Goal: Task Accomplishment & Management: Use online tool/utility

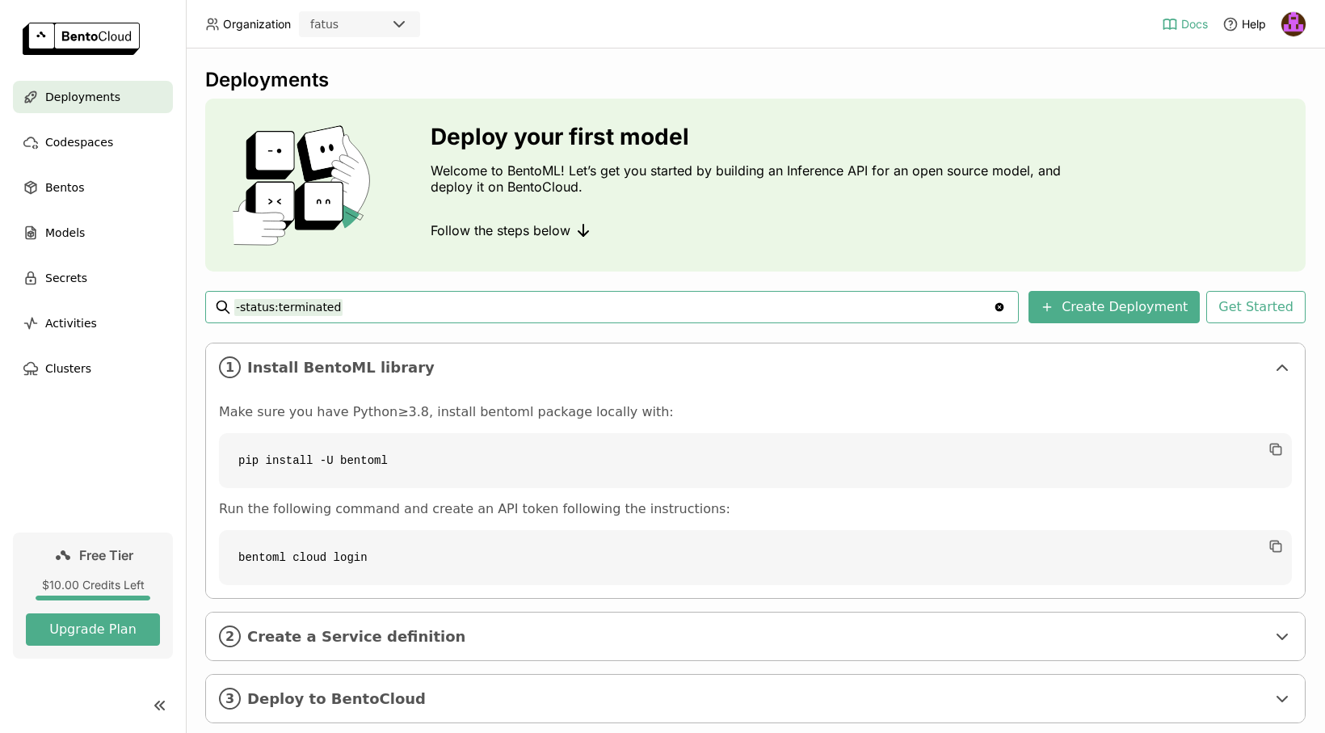
click at [1190, 30] on span "Docs" at bounding box center [1194, 24] width 27 height 15
click at [1298, 27] on img at bounding box center [1293, 24] width 24 height 24
click at [1274, 116] on link "API Tokens" at bounding box center [1256, 107] width 93 height 23
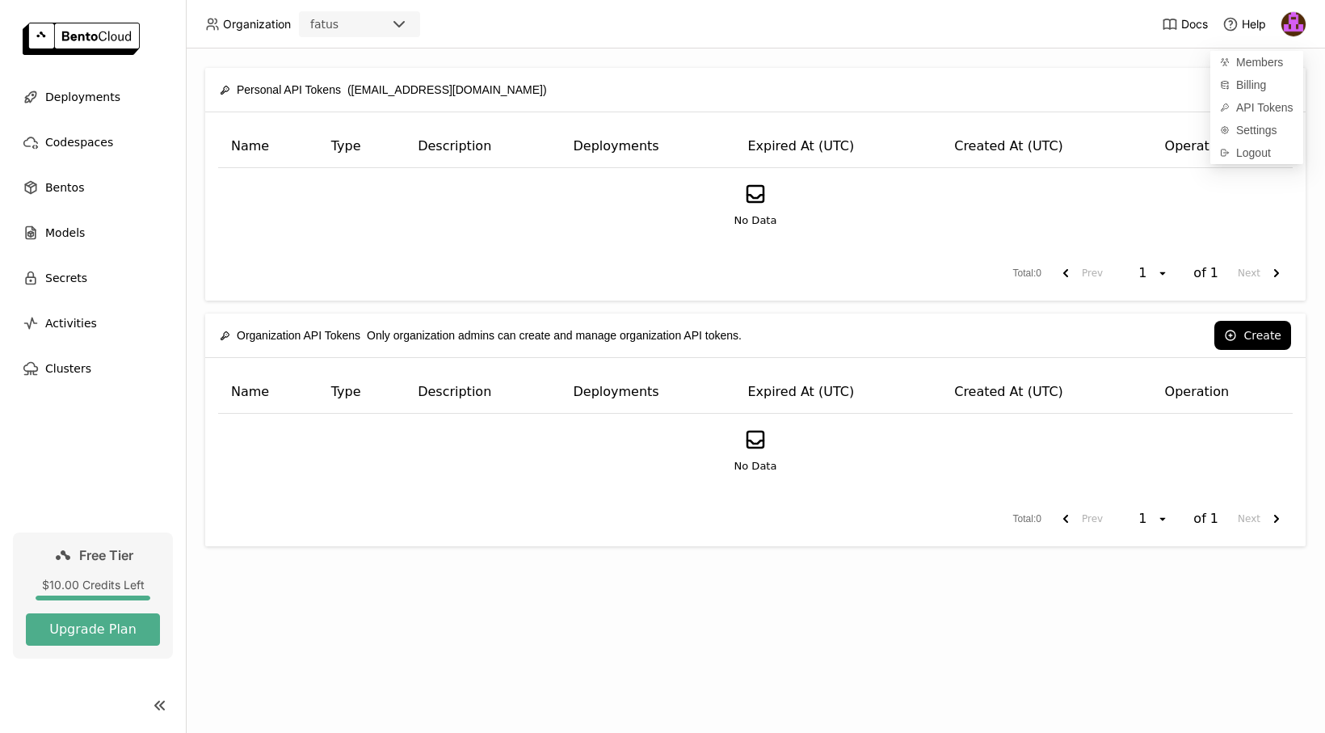
click at [1132, 210] on div "No Data" at bounding box center [755, 205] width 1047 height 47
click at [1256, 97] on button "Create" at bounding box center [1252, 89] width 77 height 29
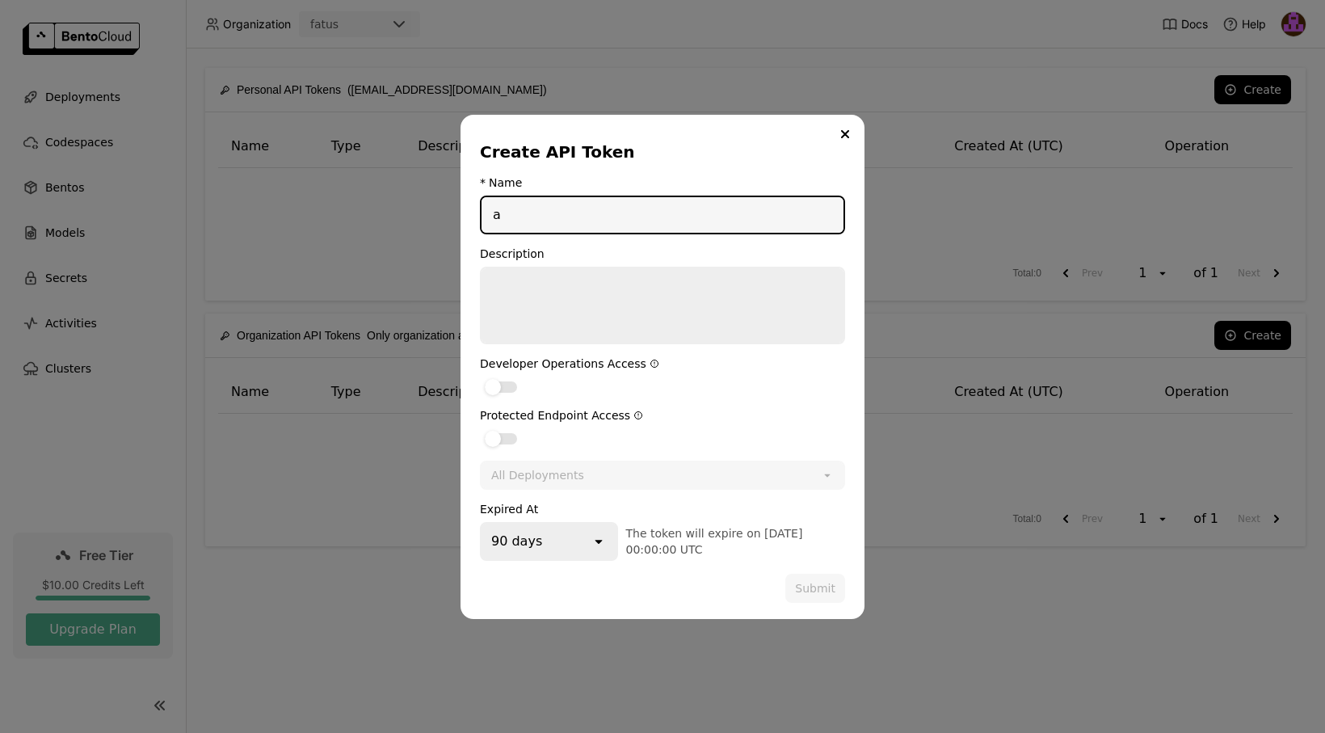
type input "a"
click at [506, 392] on div "dialog" at bounding box center [501, 386] width 32 height 11
click at [480, 376] on input "dialog" at bounding box center [480, 376] width 0 height 0
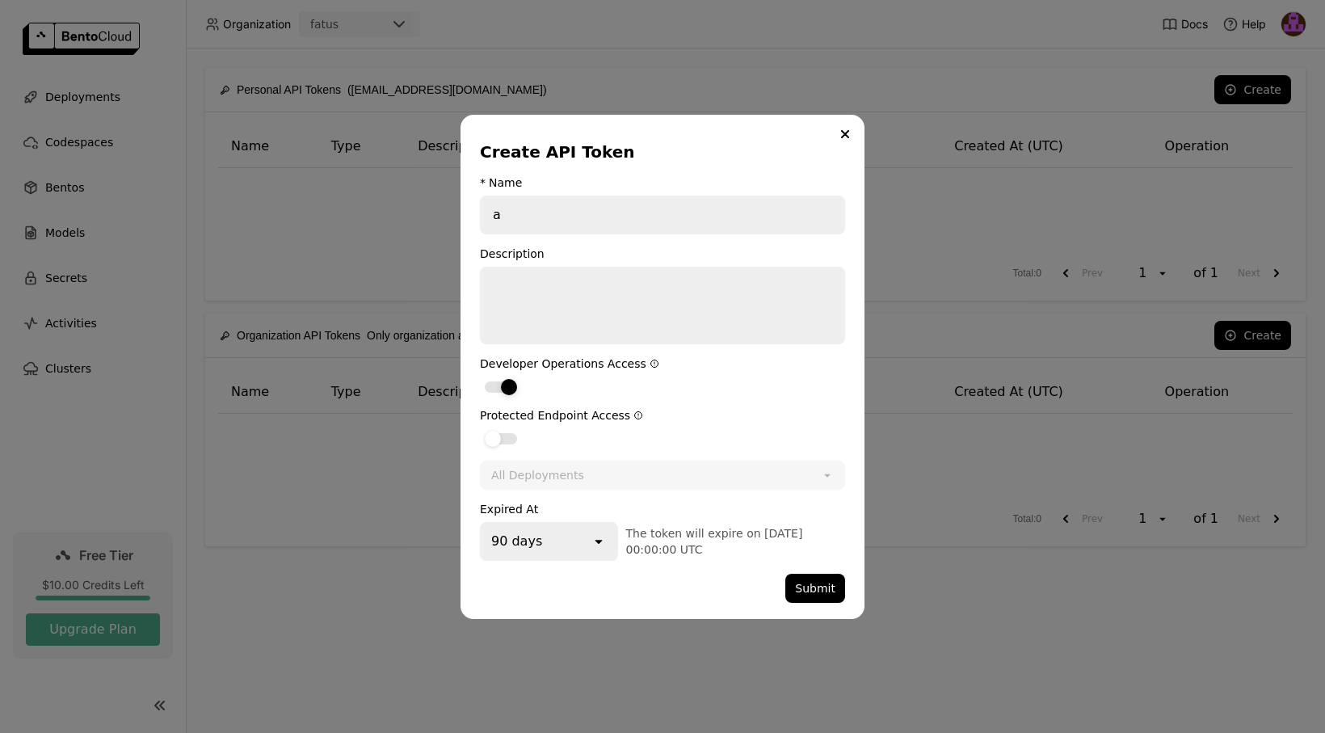
click at [511, 443] on div "dialog" at bounding box center [501, 438] width 32 height 11
click at [480, 428] on input "dialog" at bounding box center [480, 428] width 0 height 0
click at [824, 589] on button "Submit" at bounding box center [815, 587] width 60 height 29
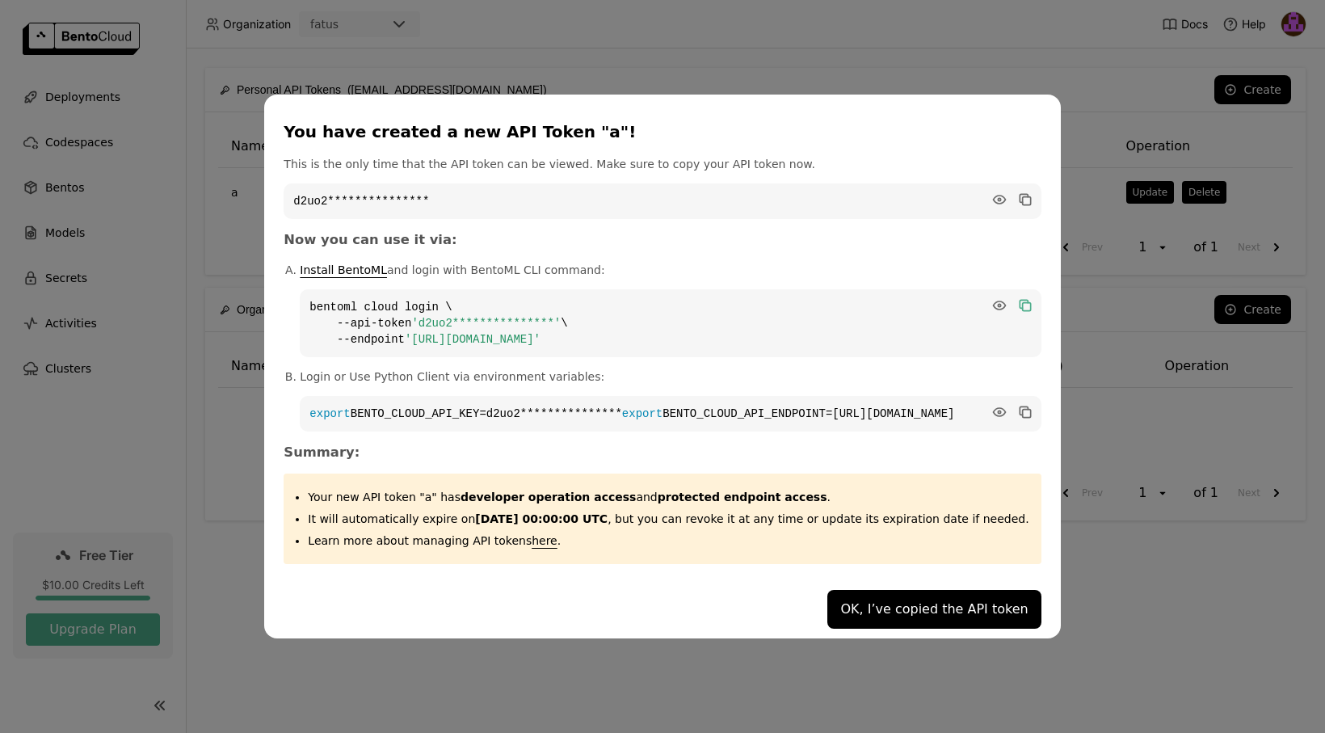
click at [1027, 302] on icon "dialog" at bounding box center [1026, 306] width 8 height 8
click at [995, 625] on button "OK, I’ve copied the API token" at bounding box center [933, 609] width 213 height 39
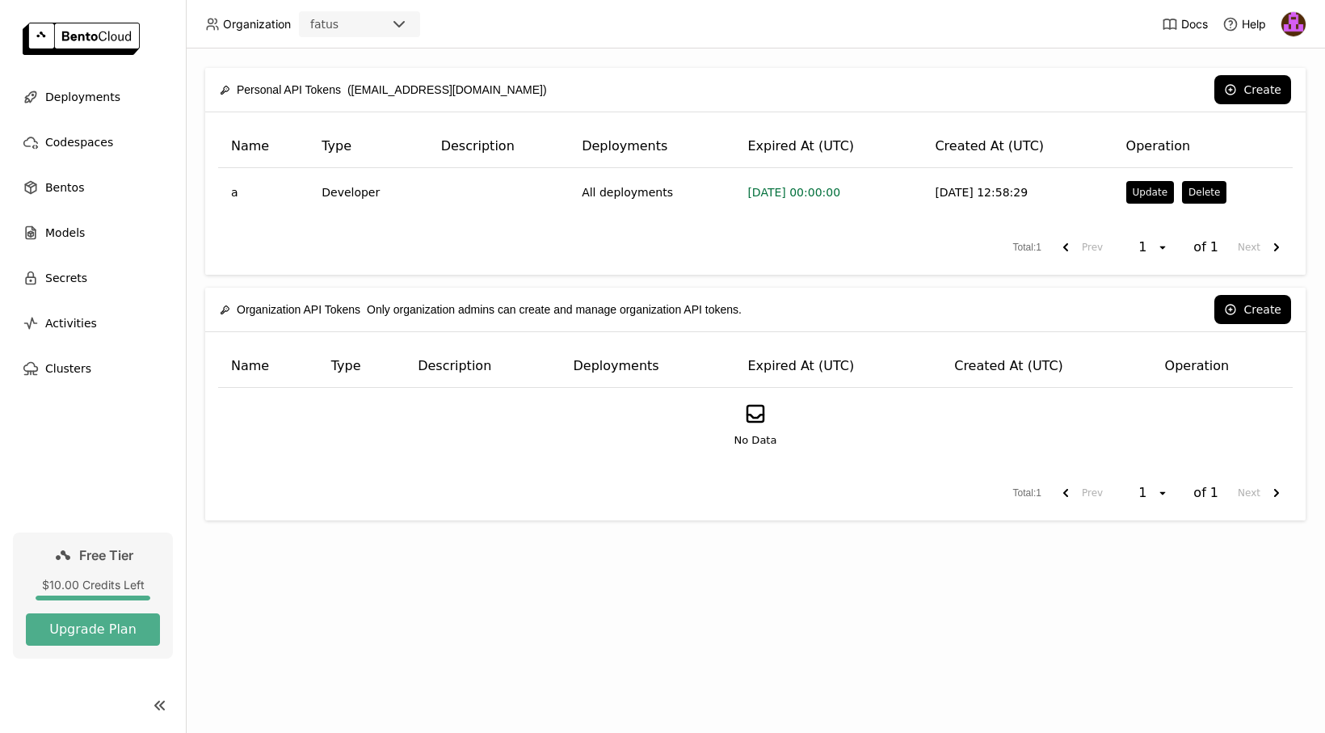
click at [1303, 19] on img at bounding box center [1293, 24] width 24 height 24
click at [1258, 82] on span "Billing" at bounding box center [1251, 85] width 30 height 15
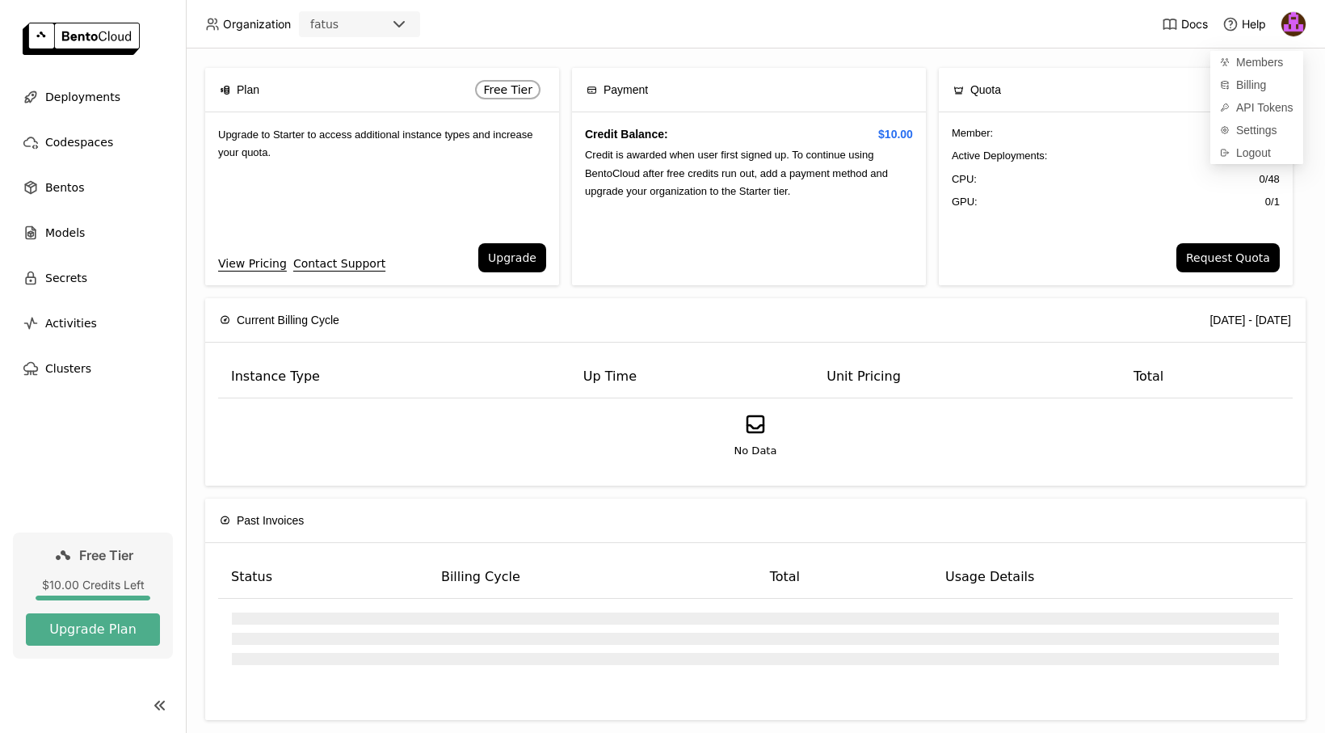
click at [1067, 231] on div "Member : 1 / 3 Active Deployments : 0 / 1 CPU: 0 / 48 GPU: 0 / 1" at bounding box center [1116, 177] width 354 height 131
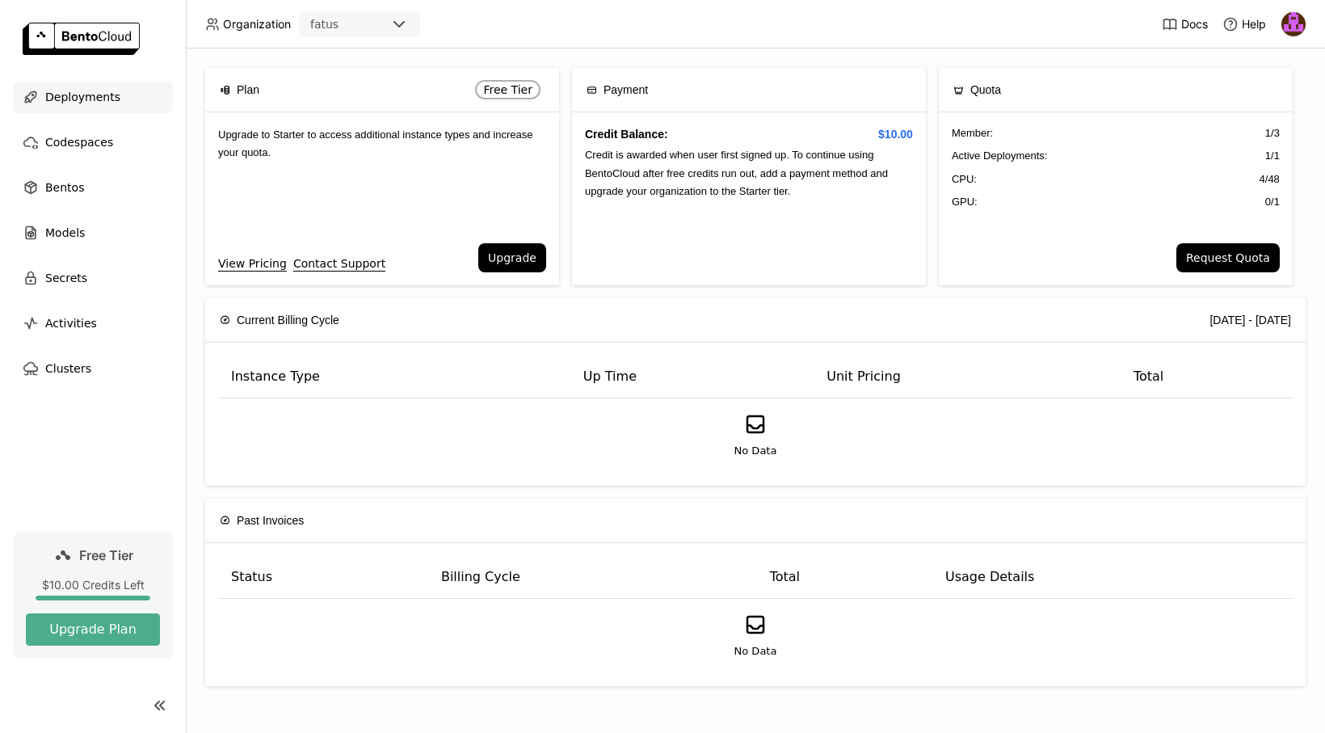
click at [60, 87] on span "Deployments" at bounding box center [82, 96] width 75 height 19
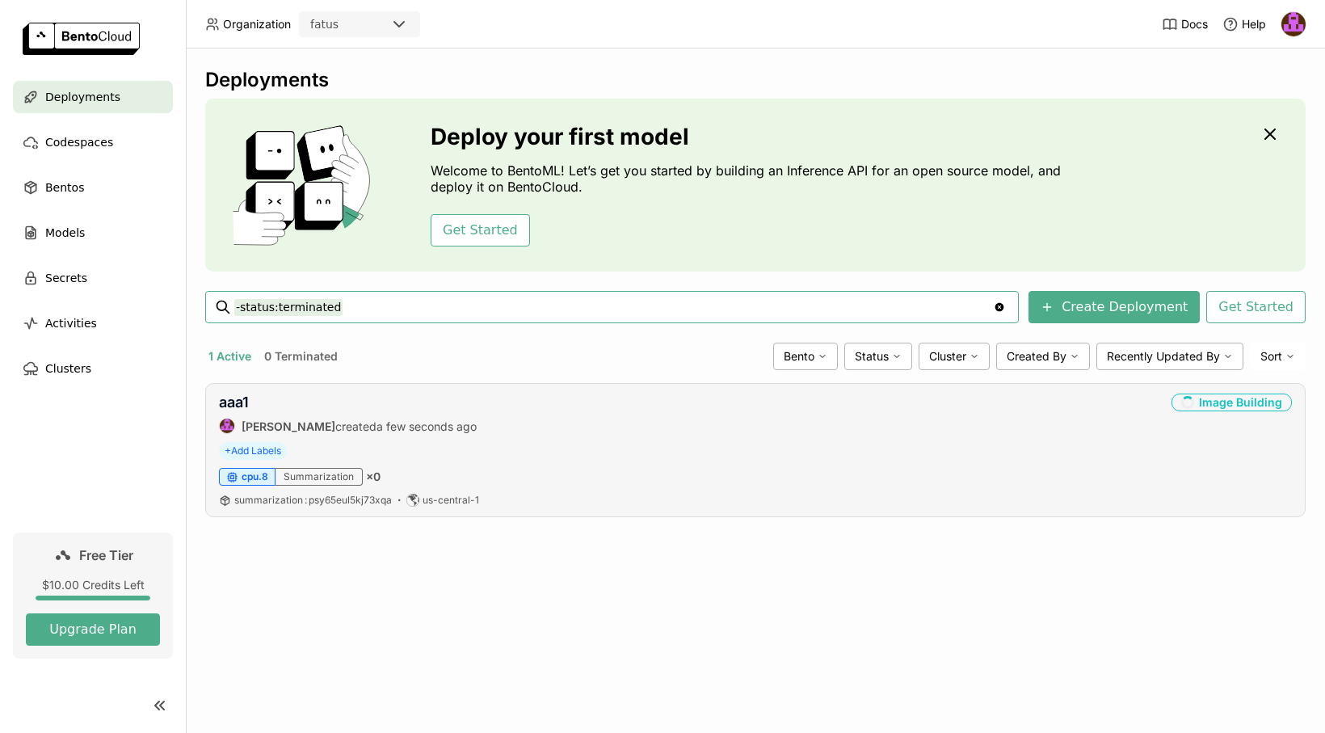
click at [271, 426] on strong "[PERSON_NAME]" at bounding box center [289, 426] width 94 height 14
click at [233, 402] on link "aaa1" at bounding box center [234, 401] width 30 height 17
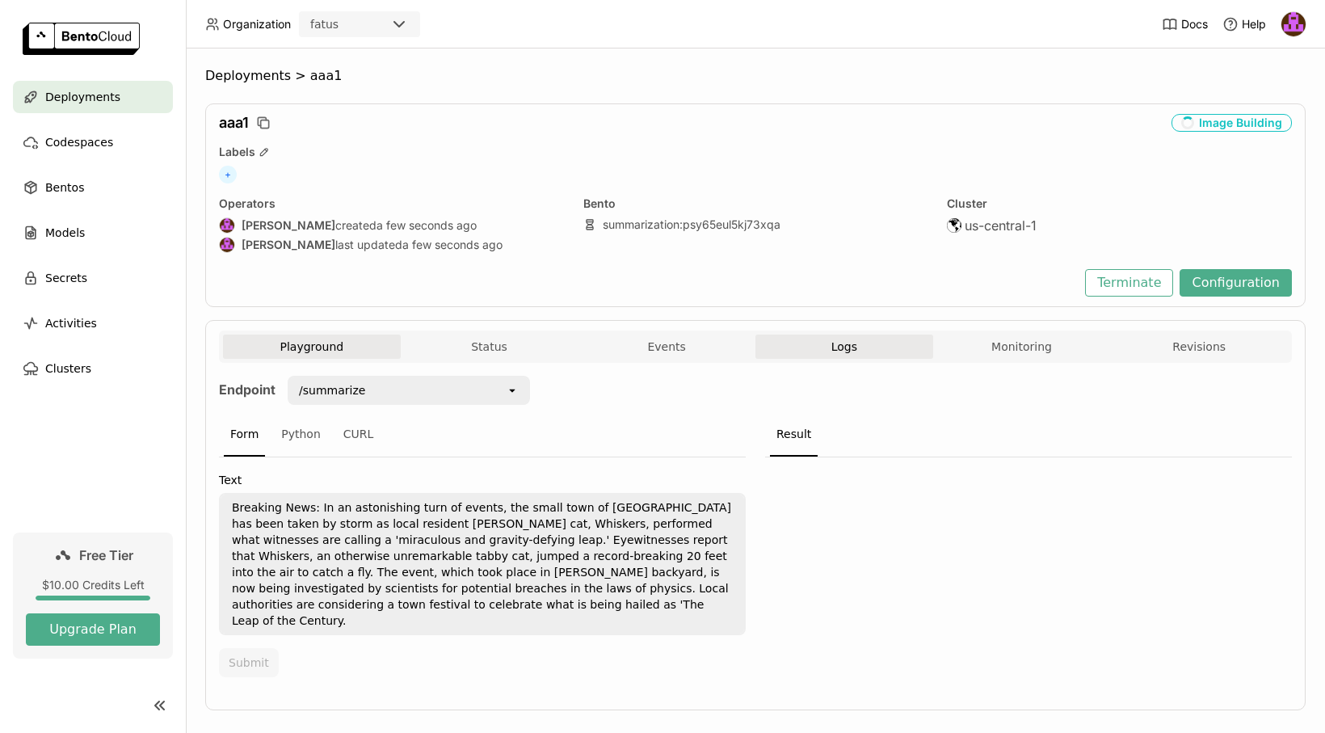
click at [851, 338] on button "Logs" at bounding box center [844, 346] width 178 height 24
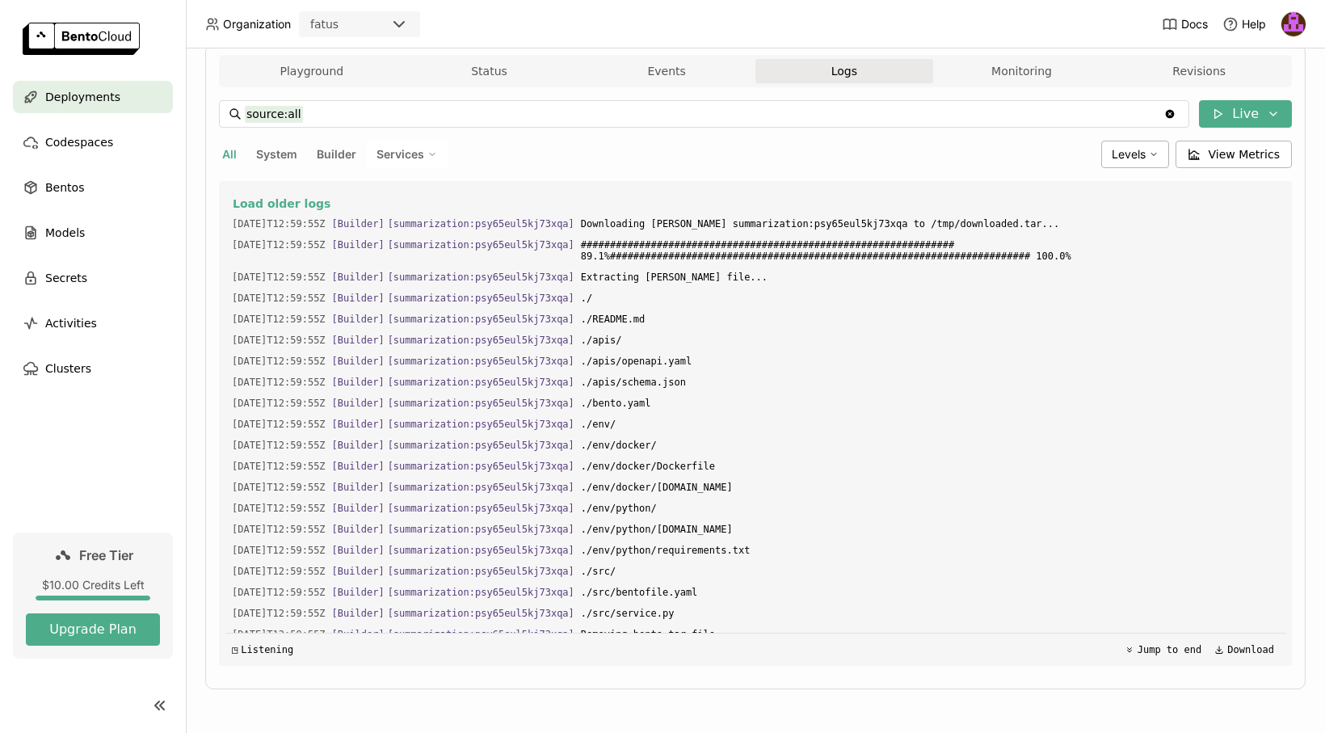
scroll to position [33, 0]
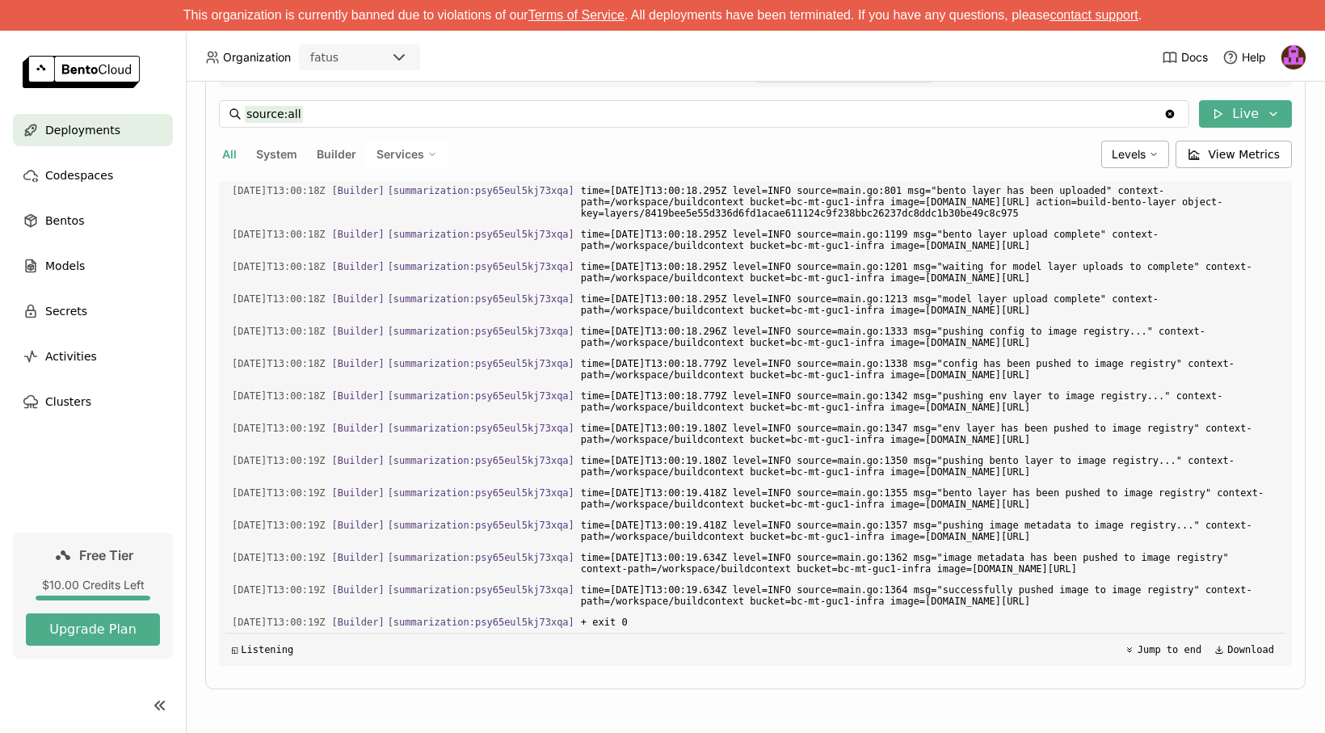
scroll to position [1699, 0]
click at [57, 223] on span "Bentos" at bounding box center [64, 220] width 39 height 19
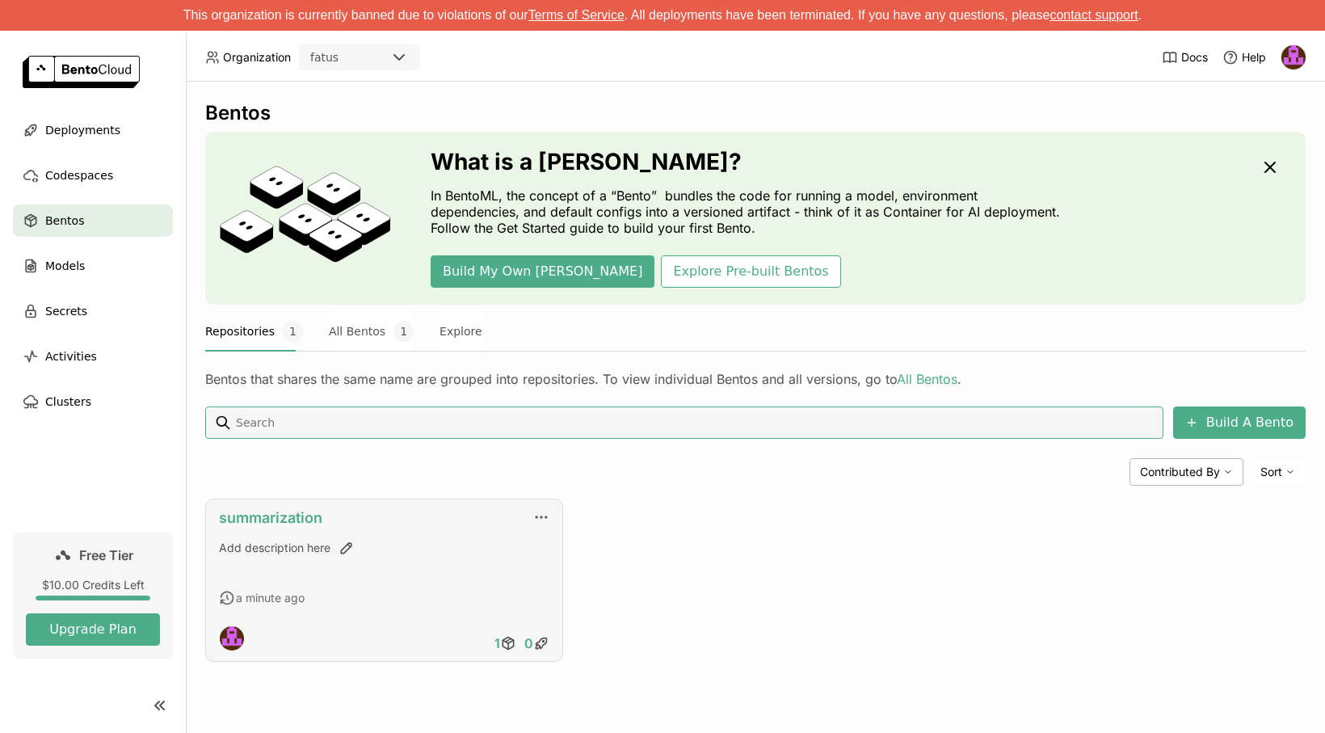
click at [255, 511] on link "summarization" at bounding box center [270, 517] width 103 height 17
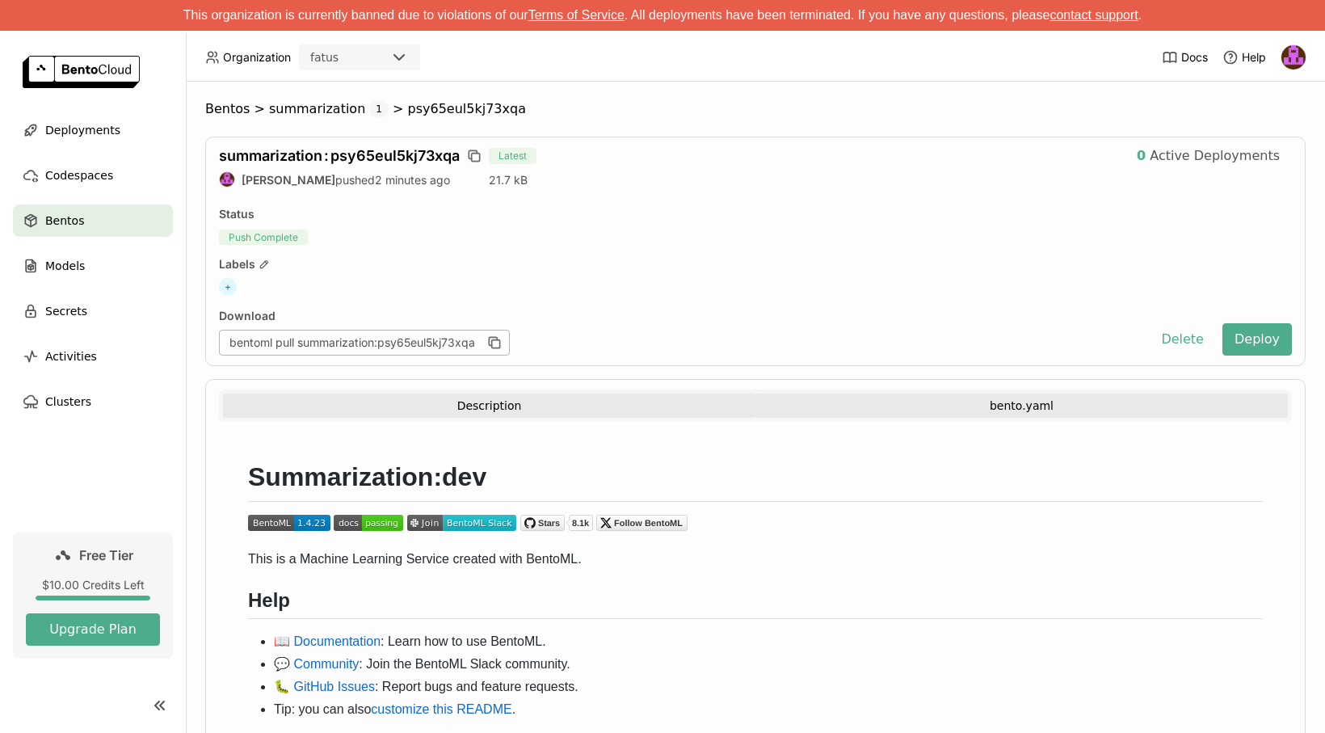
click at [1052, 410] on button "bento.yaml" at bounding box center [1021, 405] width 532 height 24
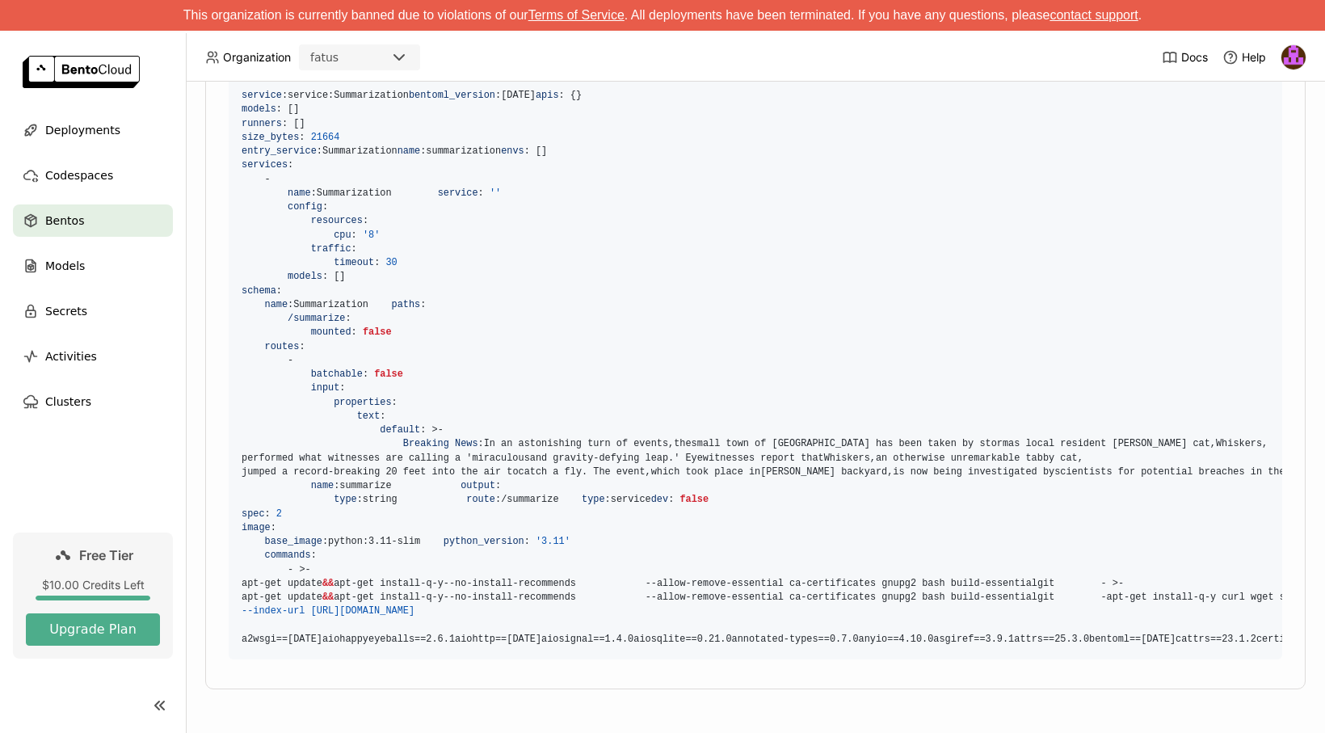
scroll to position [1058, 0]
